Goal: Task Accomplishment & Management: Use online tool/utility

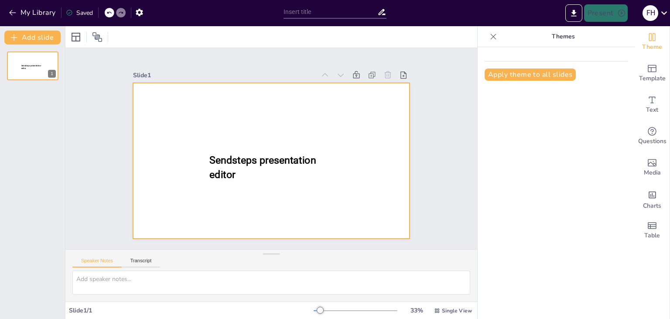
type input "New Sendsteps"
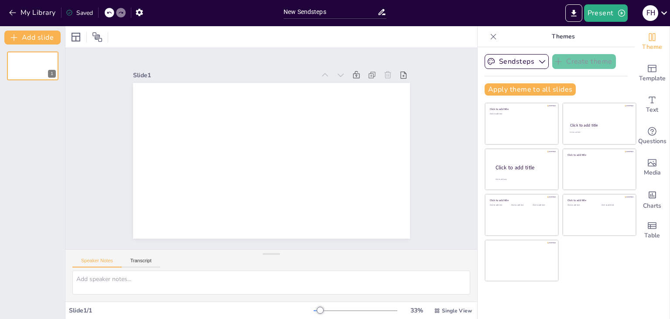
click at [126, 36] on div at bounding box center [271, 36] width 412 height 21
click at [318, 9] on input "New Sendsteps" at bounding box center [331, 12] width 94 height 13
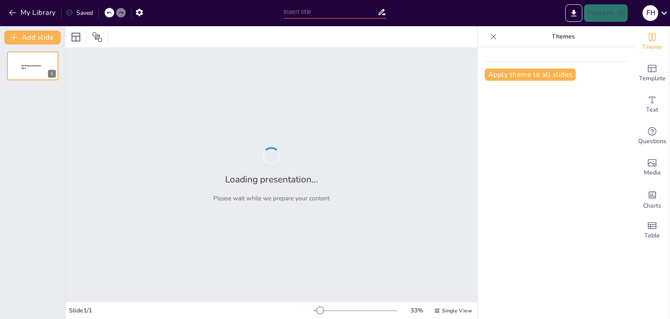
type input "Redes de Computadoras y su Impacto en la Eficiencia Organizacional"
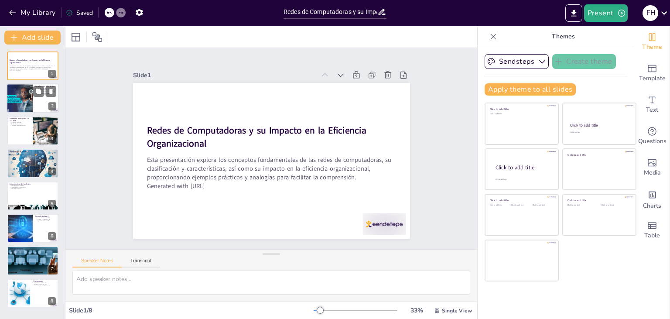
click at [25, 99] on div at bounding box center [20, 99] width 44 height 30
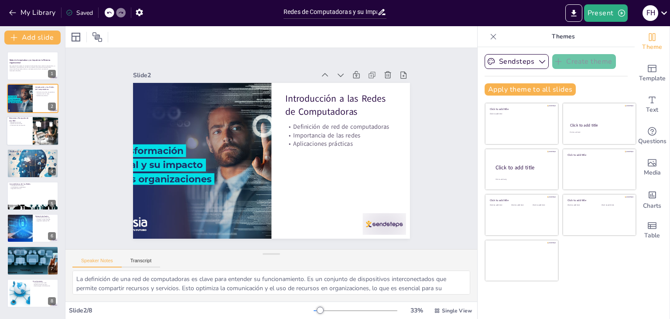
click at [24, 131] on div at bounding box center [33, 131] width 52 height 30
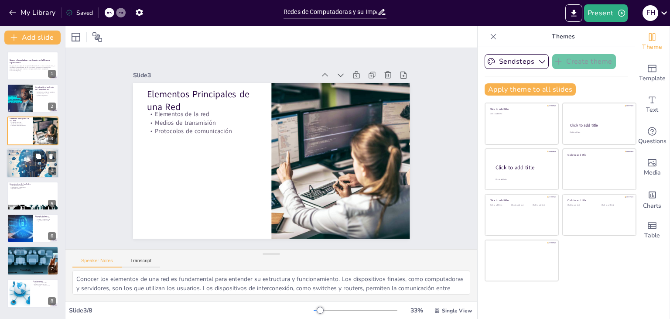
click at [30, 160] on div at bounding box center [33, 163] width 52 height 35
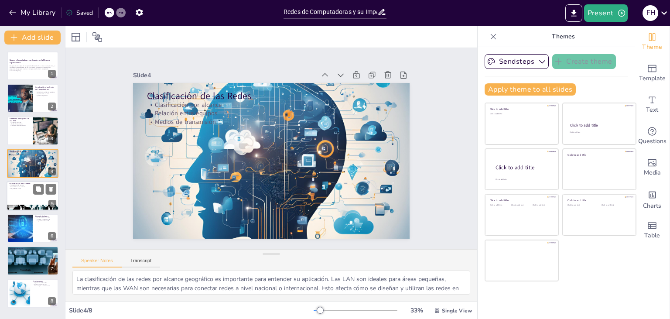
click at [33, 195] on div at bounding box center [33, 196] width 52 height 30
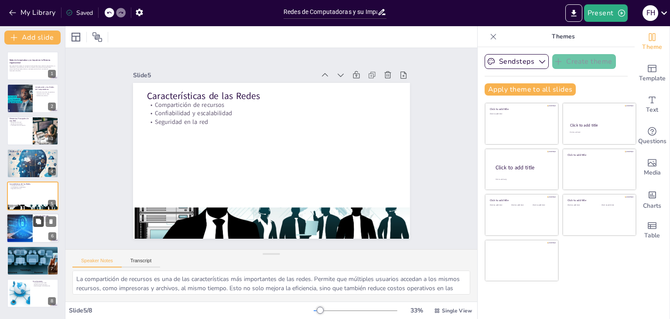
click at [37, 221] on icon at bounding box center [38, 221] width 5 height 5
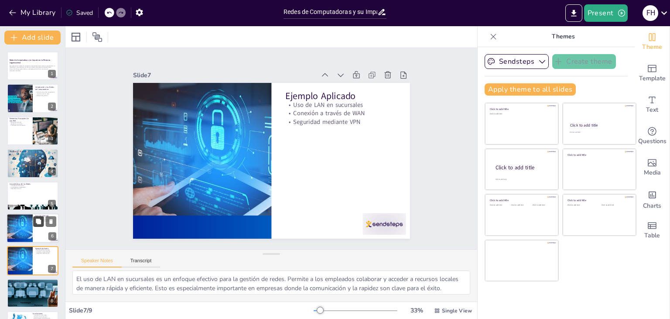
scroll to position [28, 0]
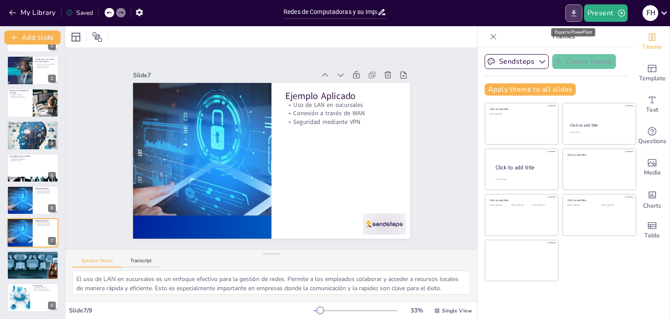
click at [574, 16] on icon "Export to PowerPoint" at bounding box center [573, 13] width 9 height 9
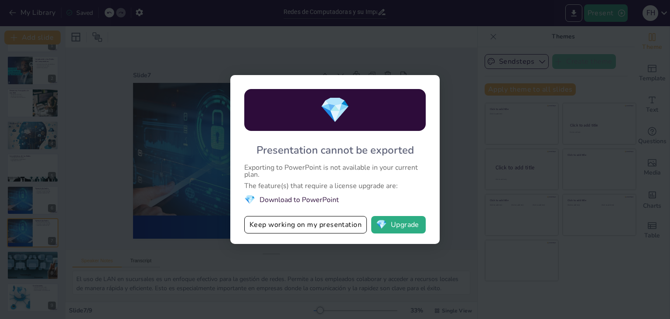
click at [458, 126] on div "💎 Presentation cannot be exported Exporting to PowerPoint is not available in y…" at bounding box center [335, 159] width 670 height 319
click at [392, 229] on button "💎 Upgrade" at bounding box center [398, 224] width 55 height 17
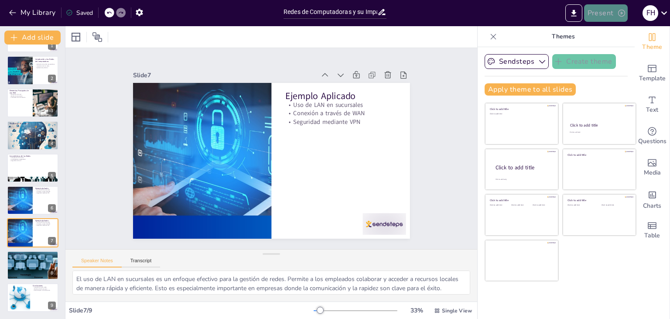
click at [601, 14] on button "Present" at bounding box center [606, 12] width 44 height 17
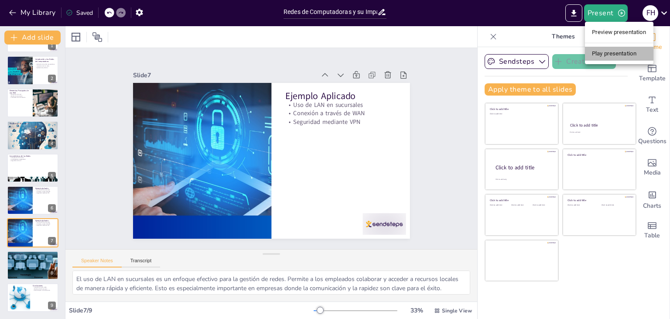
click at [610, 50] on li "Play presentation" at bounding box center [619, 54] width 68 height 14
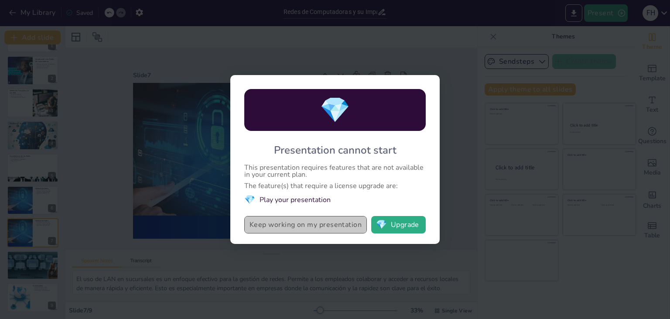
click at [284, 225] on button "Keep working on my presentation" at bounding box center [305, 224] width 123 height 17
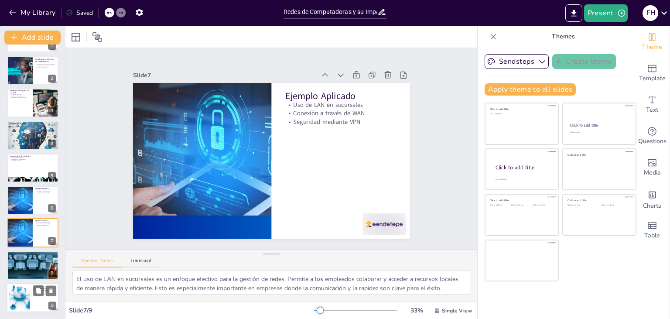
click at [36, 309] on div at bounding box center [33, 298] width 52 height 30
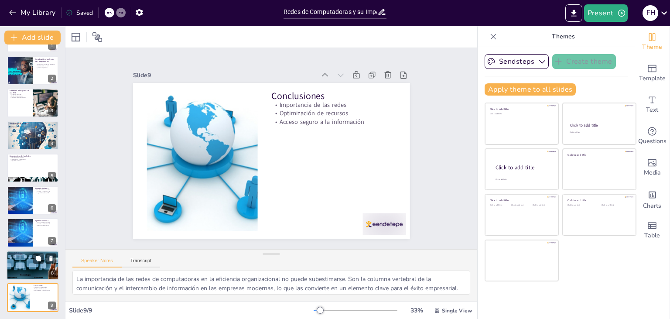
click at [31, 270] on div at bounding box center [33, 265] width 52 height 30
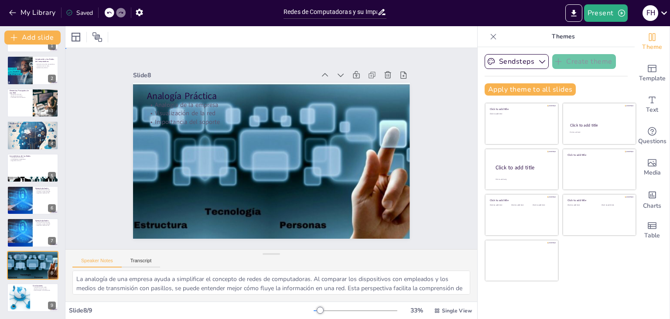
click at [446, 93] on div "Slide 1 Redes de Computadoras y su Impacto en la Eficiencia Organizacional Esta…" at bounding box center [271, 148] width 444 height 283
click at [493, 34] on icon at bounding box center [493, 36] width 9 height 9
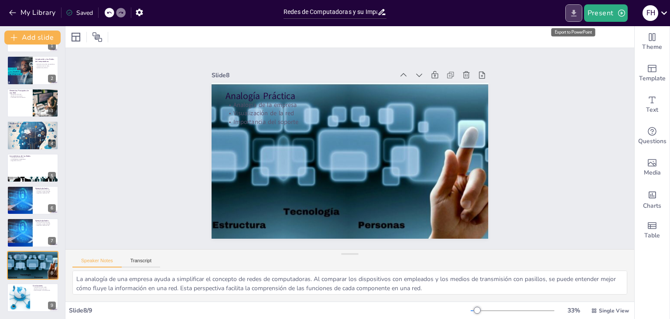
click at [575, 13] on icon "Export to PowerPoint" at bounding box center [573, 13] width 5 height 7
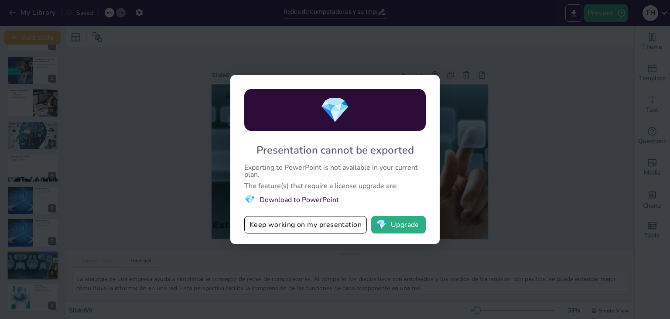
click at [297, 197] on li "💎 Download to PowerPoint" at bounding box center [334, 200] width 181 height 12
click at [256, 224] on button "Keep working on my presentation" at bounding box center [305, 224] width 123 height 17
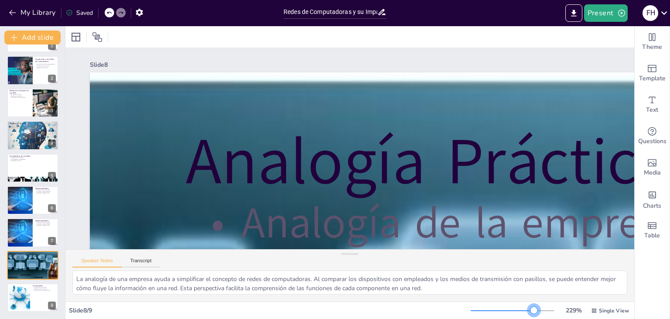
click at [535, 309] on div at bounding box center [513, 310] width 84 height 7
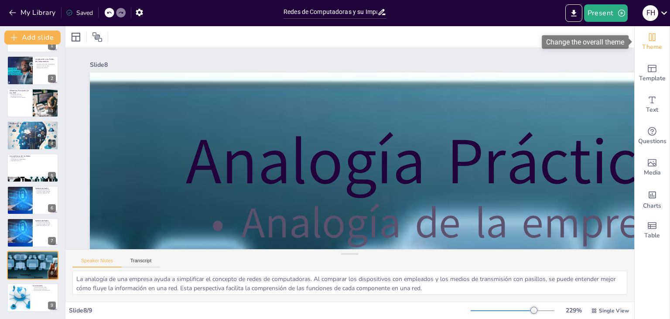
click at [650, 37] on icon "Change the overall theme" at bounding box center [652, 37] width 10 height 10
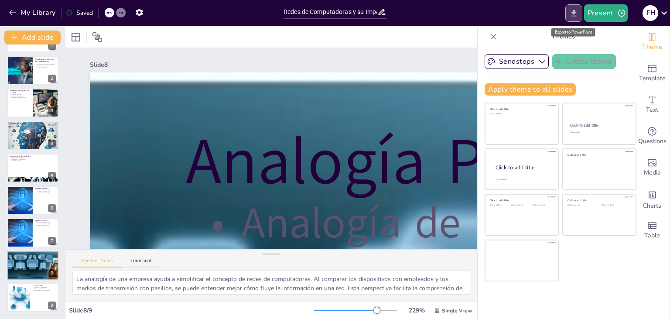
click at [572, 9] on icon "Export to PowerPoint" at bounding box center [573, 13] width 9 height 9
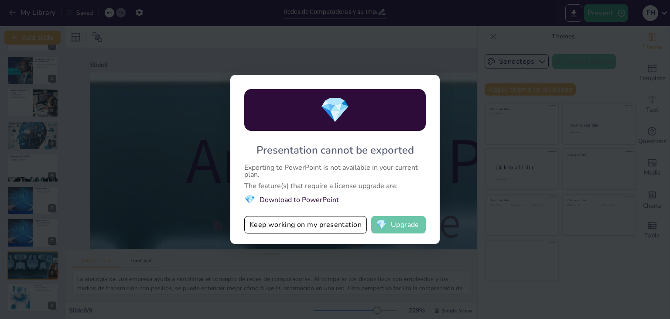
click at [387, 223] on span "💎" at bounding box center [381, 224] width 11 height 9
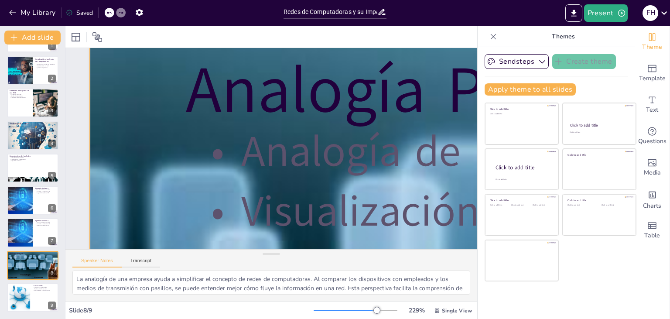
scroll to position [0, 0]
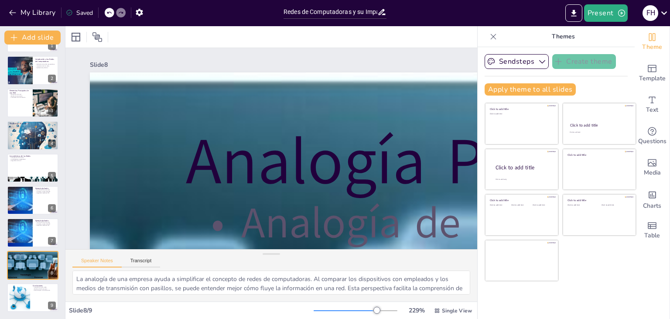
click at [36, 88] on div "Redes de Computadoras y su Impacto en la Eficiencia Organizacional Esta present…" at bounding box center [32, 168] width 65 height 288
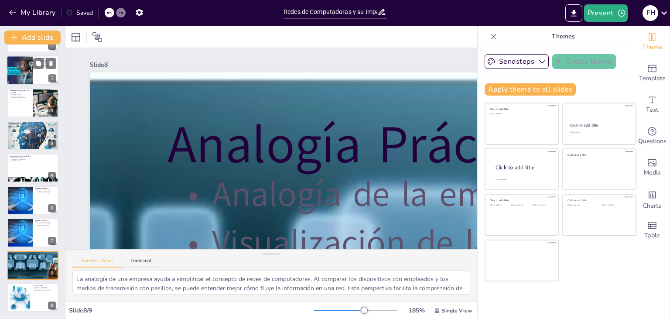
click at [46, 72] on div at bounding box center [33, 71] width 52 height 30
type textarea "La definición de una red de computadoras es clave para entender su funcionamien…"
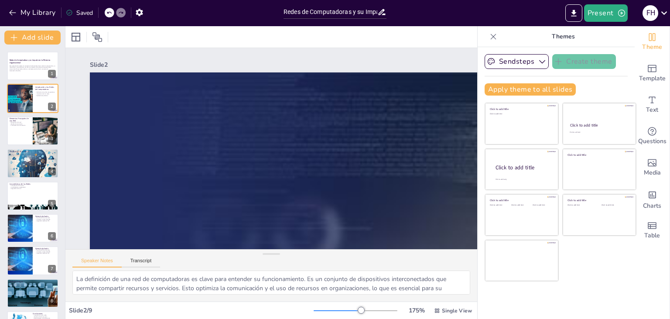
click at [491, 36] on icon at bounding box center [493, 36] width 9 height 9
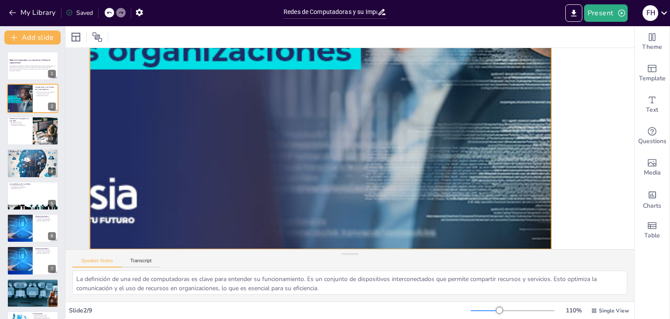
scroll to position [342, 0]
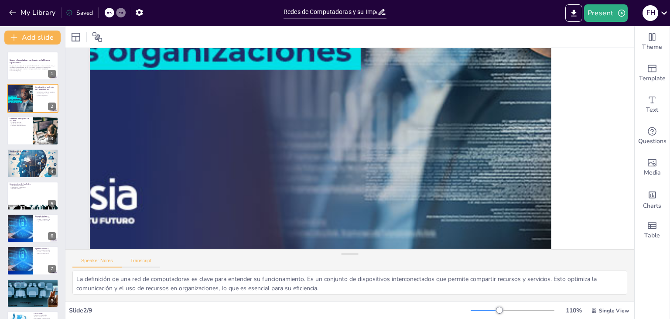
click at [144, 260] on button "Transcript" at bounding box center [141, 263] width 39 height 10
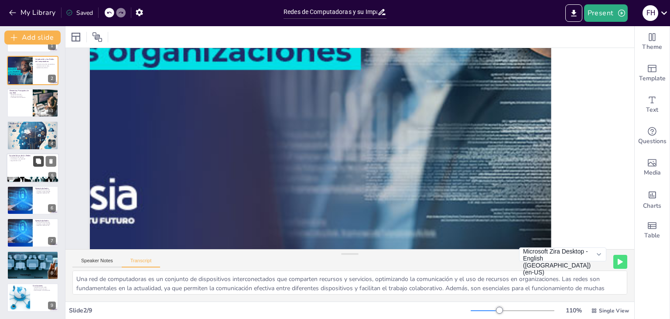
scroll to position [0, 0]
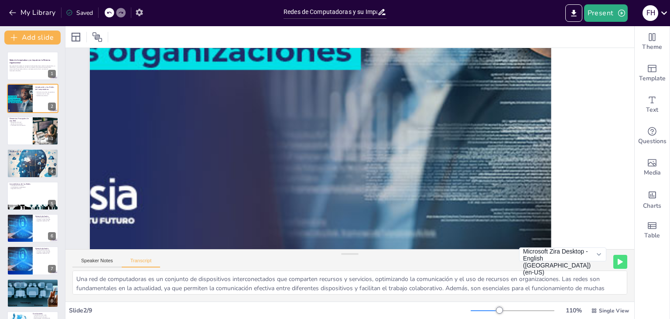
click at [143, 13] on icon "button" at bounding box center [139, 12] width 7 height 7
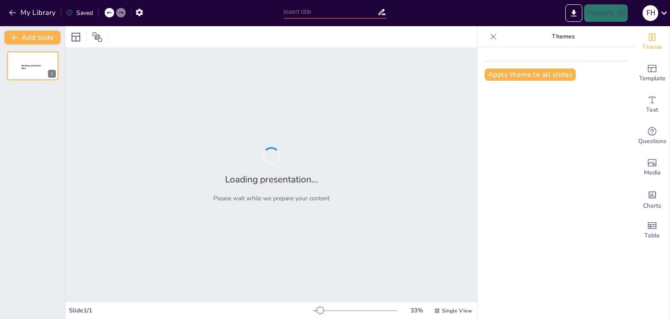
type input "Redes de Computadoras y su Impacto en la Eficiencia Organizacional"
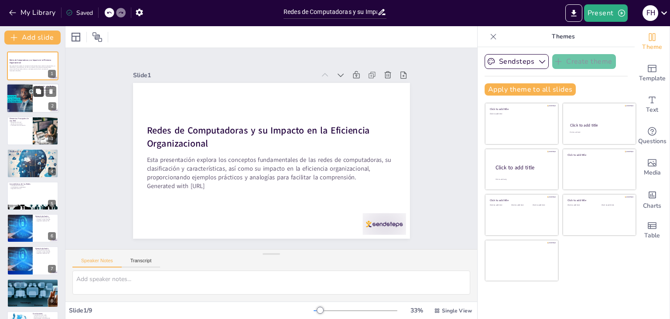
click at [34, 93] on button at bounding box center [38, 91] width 10 height 10
type textarea "La definición de una red de computadoras es clave para entender su funcionamien…"
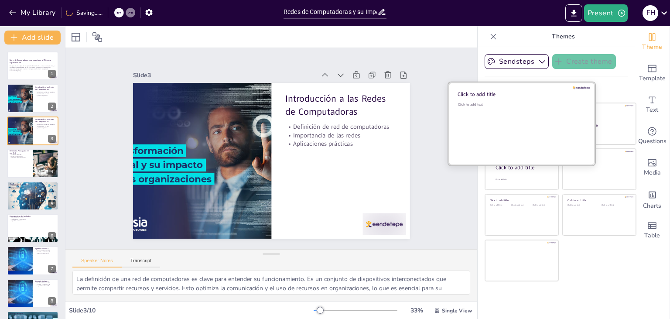
click at [524, 133] on div "Click to add text" at bounding box center [520, 129] width 125 height 54
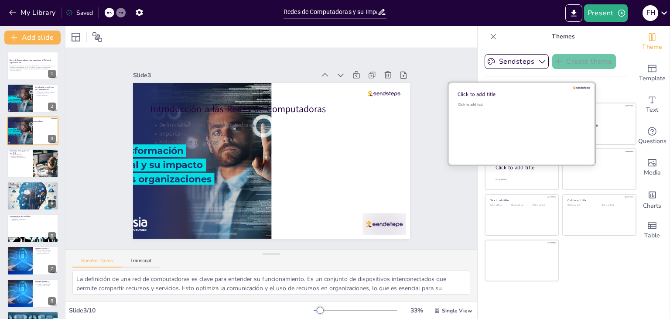
click at [524, 133] on div "Click to add text" at bounding box center [520, 129] width 125 height 54
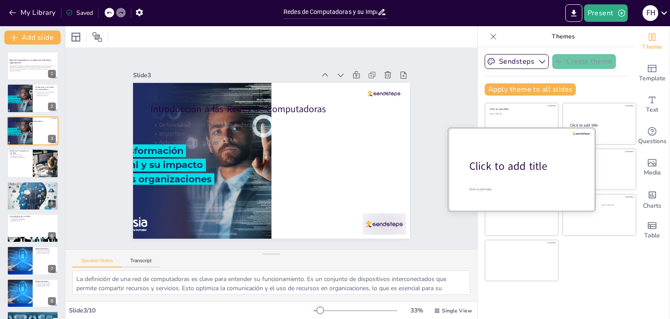
click at [515, 181] on div at bounding box center [521, 169] width 147 height 82
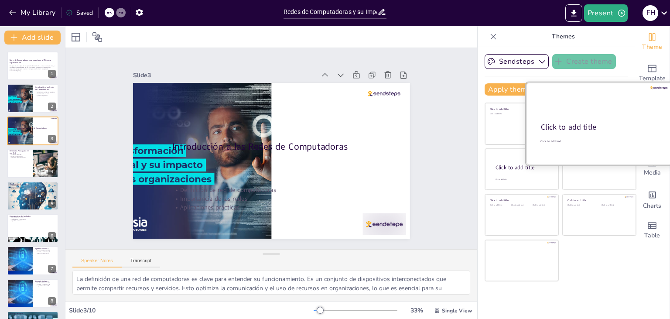
click at [595, 120] on div at bounding box center [599, 123] width 147 height 82
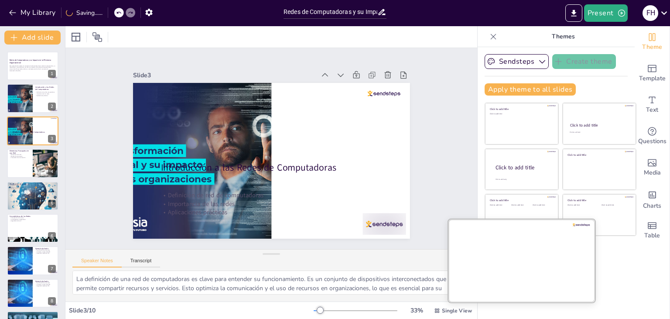
click at [514, 260] on div at bounding box center [521, 260] width 147 height 82
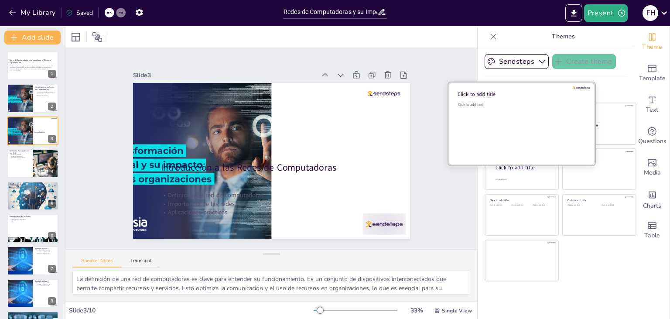
click at [512, 133] on div "Click to add text" at bounding box center [520, 129] width 125 height 54
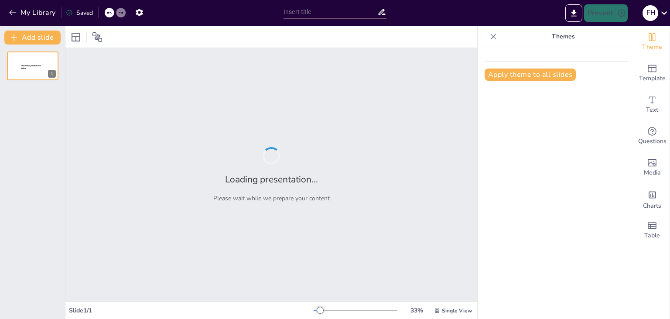
type input "Redes de Computadoras y su Impacto en la Eficiencia Organizacional"
